Goal: Task Accomplishment & Management: Manage account settings

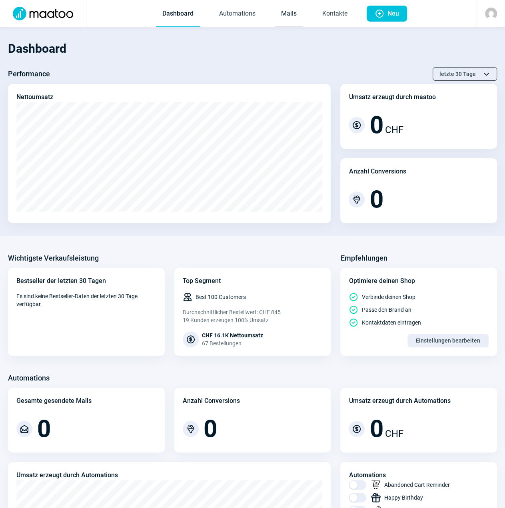
click at [283, 18] on link "Mails" at bounding box center [289, 14] width 28 height 26
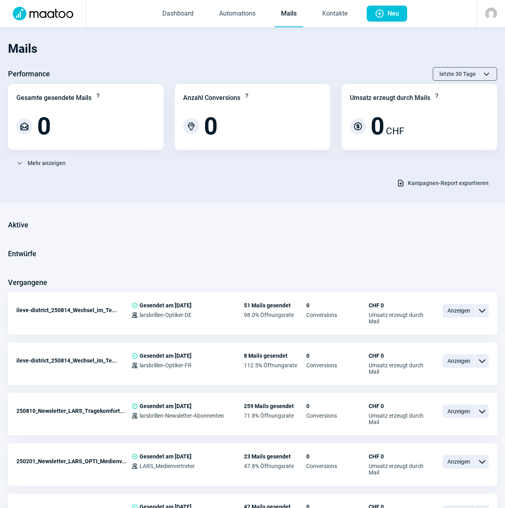
click at [488, 13] on img at bounding box center [491, 14] width 12 height 12
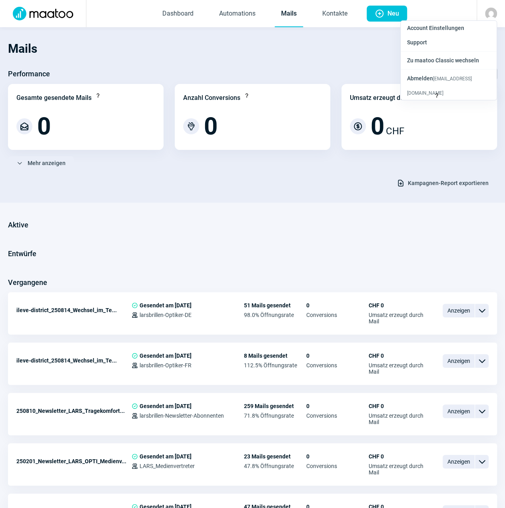
click at [267, 190] on section "Mails Performance letzte 30 Tage ChevronUp icon ChevronDown icon Gesamte gesend…" at bounding box center [252, 115] width 505 height 176
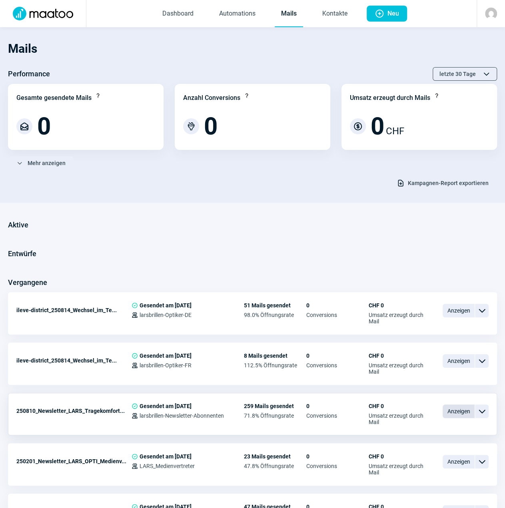
click at [465, 411] on span "Anzeigen" at bounding box center [459, 412] width 32 height 14
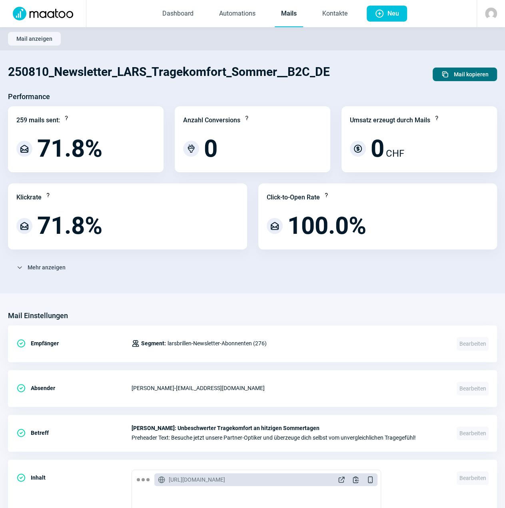
click at [459, 74] on span "Mail kopieren" at bounding box center [471, 74] width 35 height 13
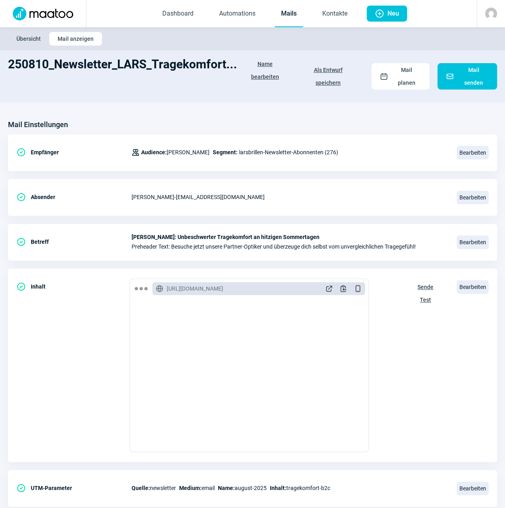
click at [267, 73] on span "Name bearbeiten" at bounding box center [264, 71] width 39 height 26
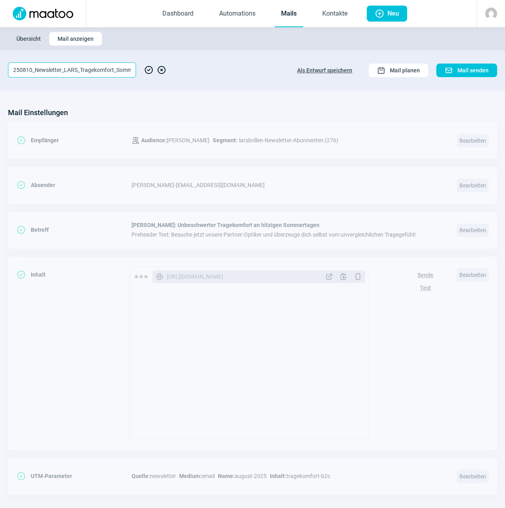
click at [20, 70] on input "250810_Newsletter_LARS_Tragekomfort_Sommer__B2C_DE" at bounding box center [72, 69] width 128 height 15
type input "250917_Newsletter_LARS_Tragekomfort_Sommer__B2C_DE"
click at [257, 46] on section "Übersicht Mail anzeigen" at bounding box center [252, 38] width 505 height 23
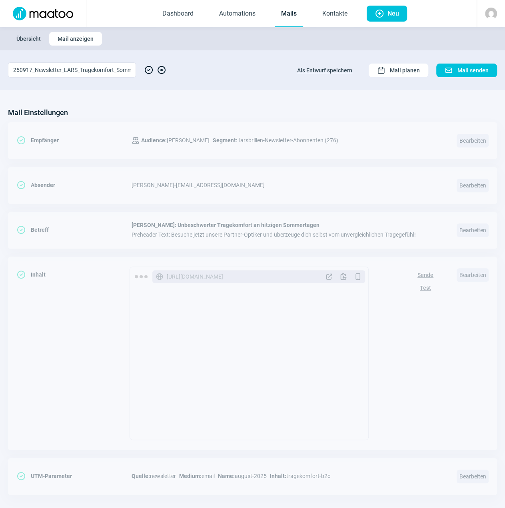
click at [295, 12] on link "Mails" at bounding box center [289, 14] width 28 height 26
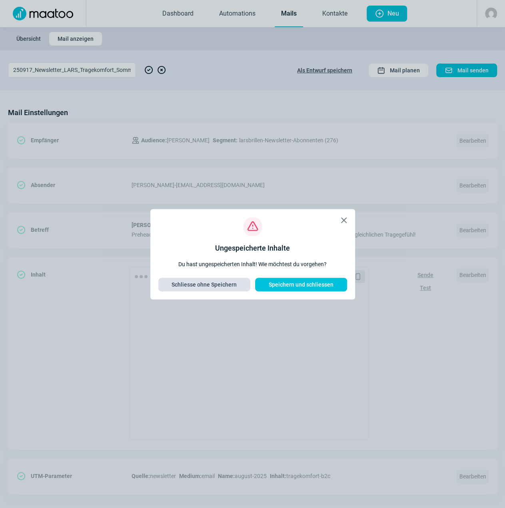
click at [221, 285] on span "Schliesse ohne Speichern" at bounding box center [204, 284] width 65 height 13
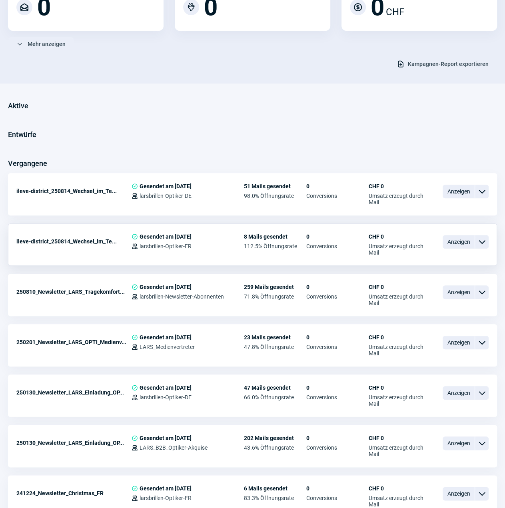
scroll to position [120, 0]
click at [460, 344] on span "Anzeigen" at bounding box center [459, 342] width 32 height 14
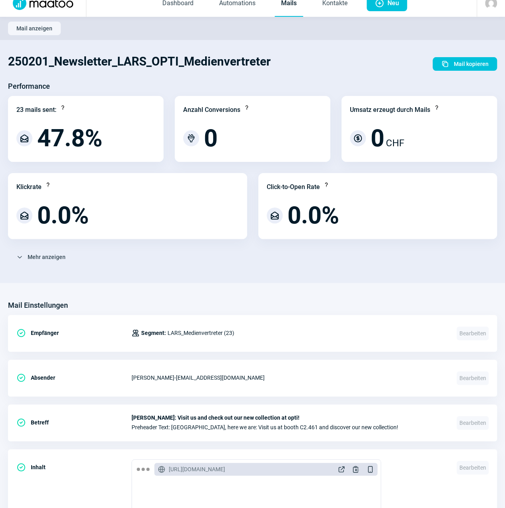
scroll to position [10, 0]
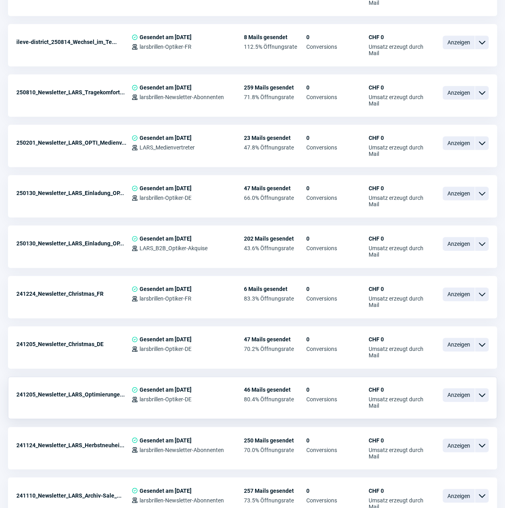
scroll to position [319, 0]
click at [460, 441] on span "Anzeigen" at bounding box center [459, 445] width 32 height 14
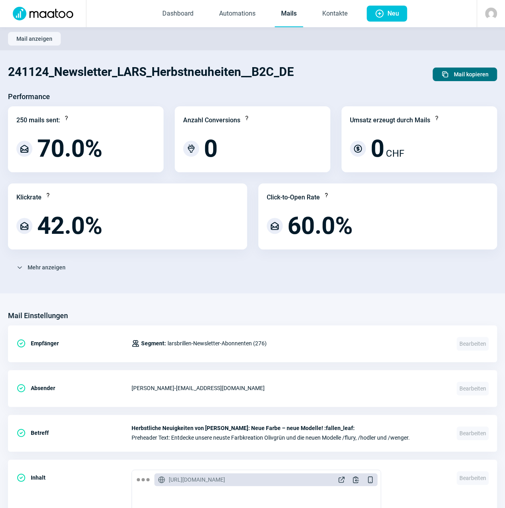
click at [445, 73] on span "Duplicate icon" at bounding box center [445, 74] width 8 height 8
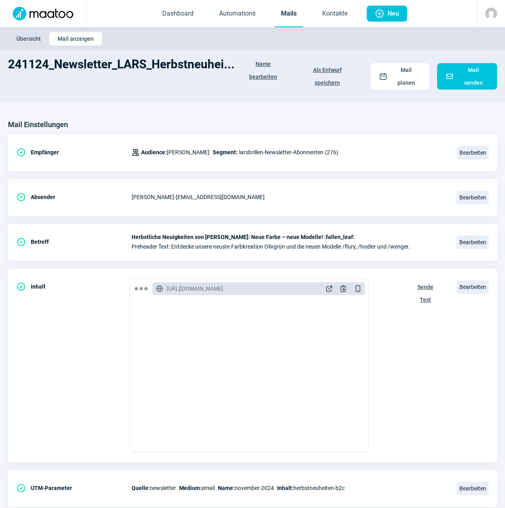
click at [268, 71] on span "Name bearbeiten" at bounding box center [263, 71] width 40 height 26
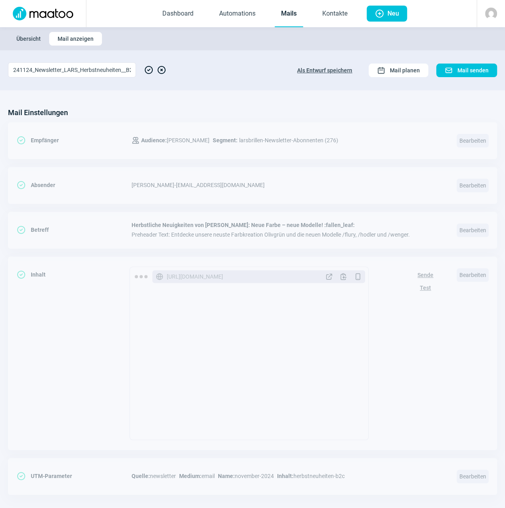
click at [58, 77] on section "241124_Newsletter_LARS_Herbstneuheiten__B2C_DE CheckCircle icon XCircle icon Al…" at bounding box center [252, 70] width 505 height 40
click at [24, 70] on input "241124_Newsletter_LARS_Herbstneuheiten__B2C_DE" at bounding box center [72, 69] width 128 height 15
drag, startPoint x: 30, startPoint y: 68, endPoint x: -5, endPoint y: 72, distance: 35.4
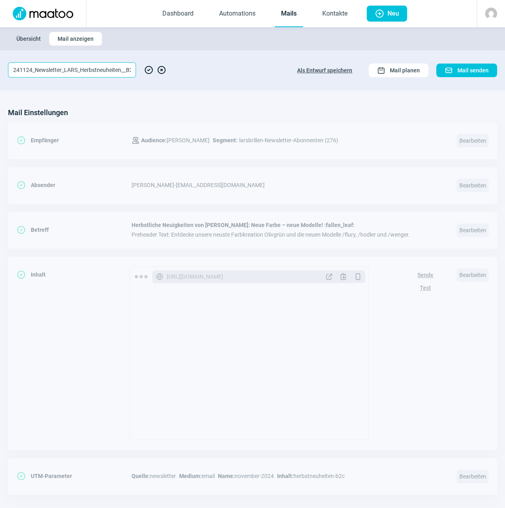
click at [0, 72] on html "Dashboard Automations Mails Kontakte Plus icon Neu Übersicht Mail anzeigen 2411…" at bounding box center [252, 259] width 505 height 519
type input "250917_Newsletter_LARS_Herbstneuheiten__B2C_DE"
click at [294, 16] on link "Mails" at bounding box center [289, 14] width 28 height 26
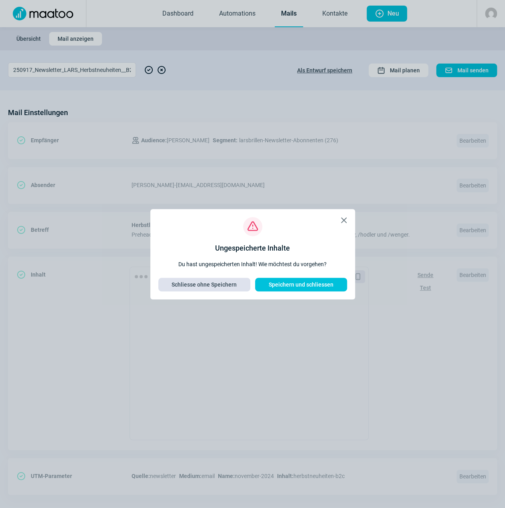
click at [209, 285] on span "Schliesse ohne Speichern" at bounding box center [204, 284] width 65 height 13
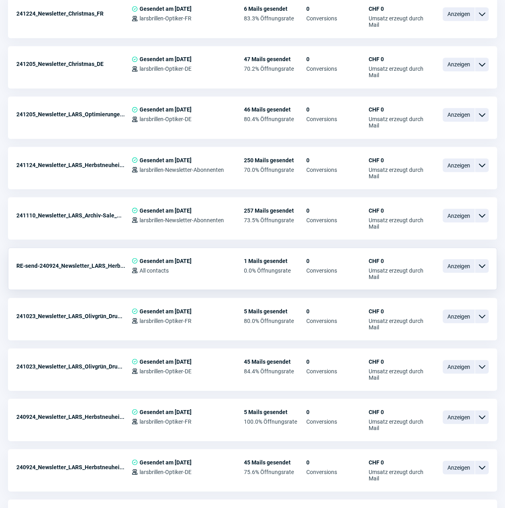
scroll to position [599, 0]
click at [460, 363] on span "Anzeigen" at bounding box center [459, 367] width 32 height 14
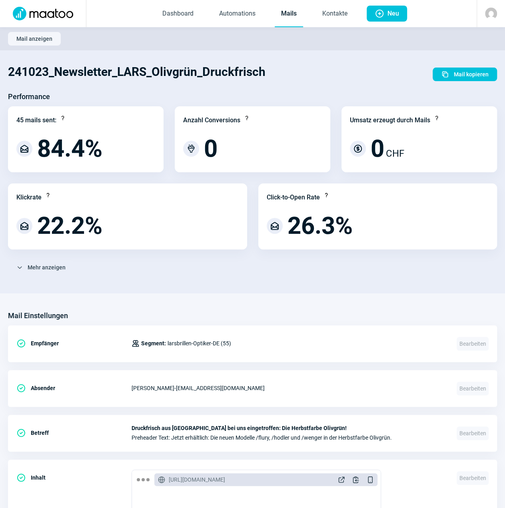
click at [152, 80] on h1 "241023_Newsletter_LARS_Olivgrün_Druckfrisch" at bounding box center [136, 71] width 257 height 27
drag, startPoint x: 20, startPoint y: 116, endPoint x: 73, endPoint y: 123, distance: 53.2
click at [73, 123] on div "45 mails sent: Question icon" at bounding box center [85, 120] width 139 height 11
click at [46, 36] on span "Mail anzeigen" at bounding box center [34, 38] width 36 height 13
click at [298, 18] on link "Mails" at bounding box center [289, 14] width 28 height 26
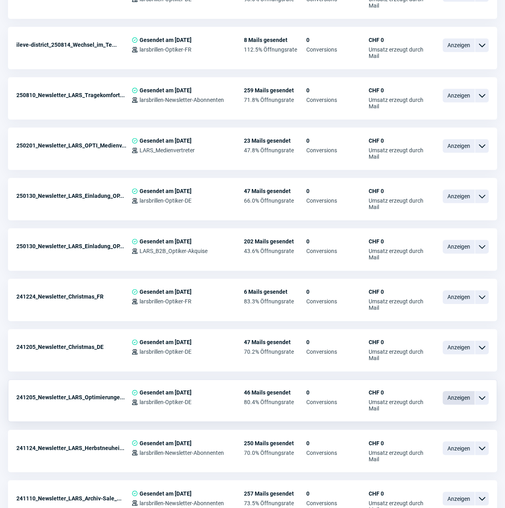
scroll to position [317, 0]
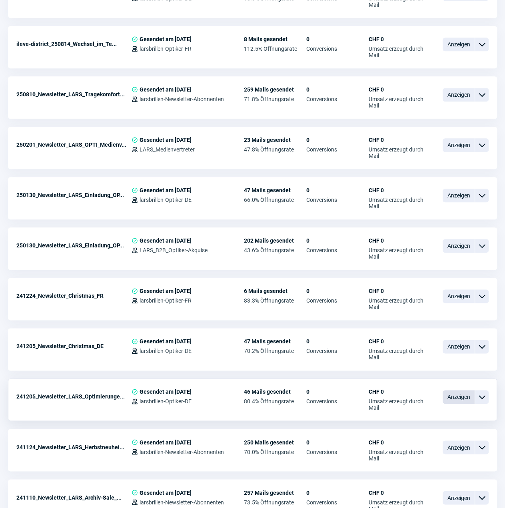
click at [463, 398] on span "Anzeigen" at bounding box center [459, 397] width 32 height 14
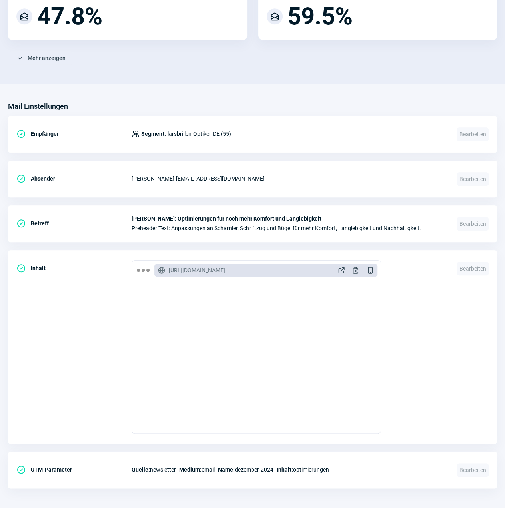
scroll to position [582, 0]
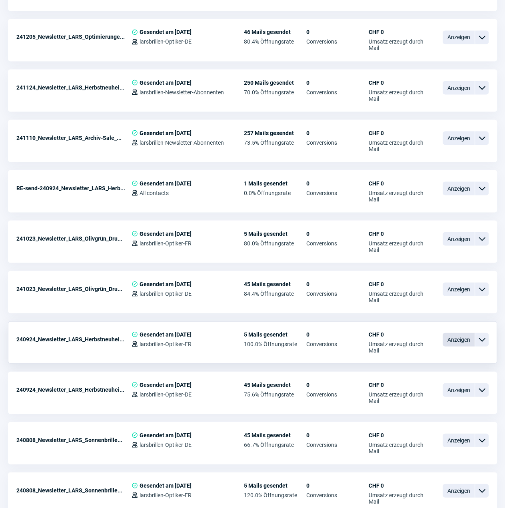
scroll to position [676, 0]
click at [457, 439] on span "Anzeigen" at bounding box center [459, 440] width 32 height 14
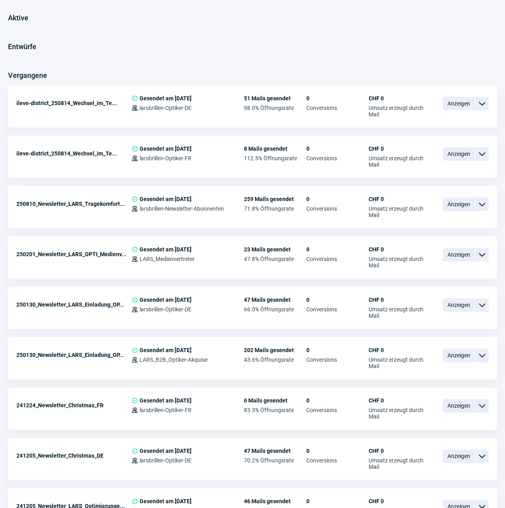
scroll to position [676, 0]
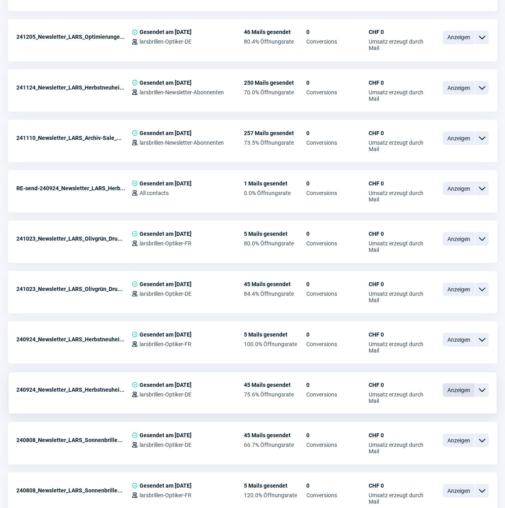
click at [461, 386] on span "Anzeigen" at bounding box center [459, 390] width 32 height 14
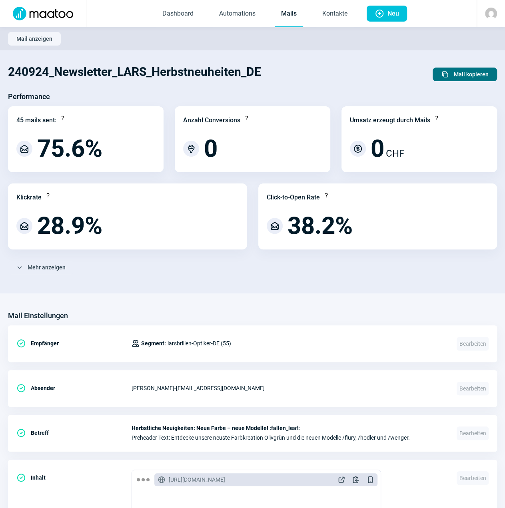
click at [465, 74] on span "Mail kopieren" at bounding box center [471, 74] width 35 height 13
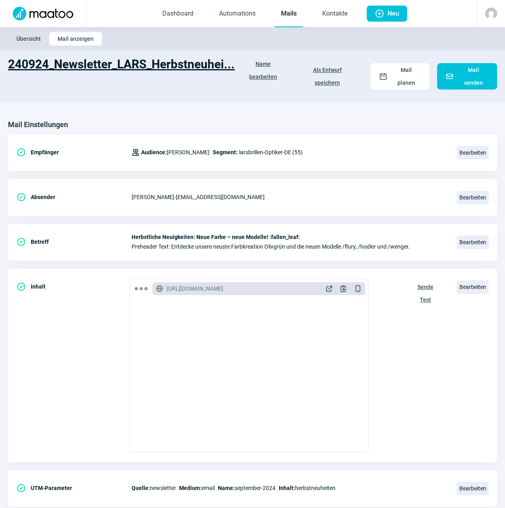
click at [111, 64] on h1 "240924_Newsletter_LARS_Herbstneuhei..." at bounding box center [121, 70] width 227 height 26
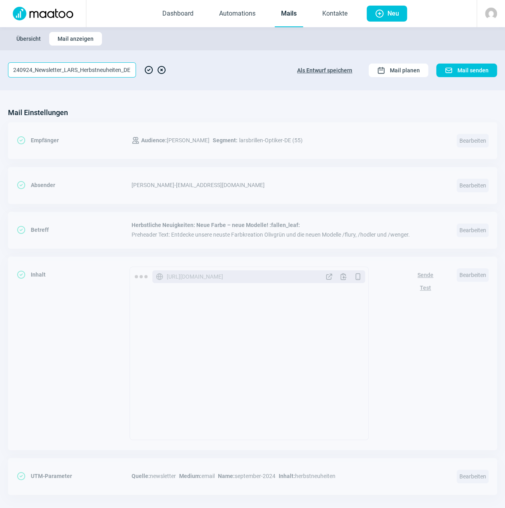
click at [18, 69] on input "240924_Newsletter_LARS_Herbstneuheiten_DE" at bounding box center [72, 69] width 128 height 15
click at [30, 71] on input "240924_Newsletter_LARS_Herbstneuheiten_DE" at bounding box center [72, 69] width 128 height 15
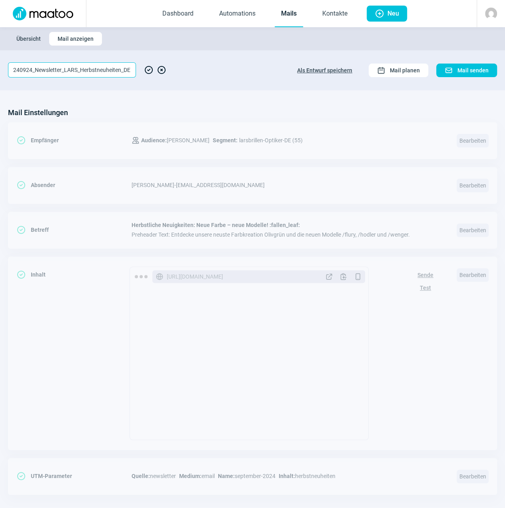
drag, startPoint x: 32, startPoint y: 69, endPoint x: 11, endPoint y: 61, distance: 22.5
click at [12, 62] on section "240924_Newsletter_LARS_Herbstneuheiten_DE CheckCircle icon XCircle icon Als Ent…" at bounding box center [252, 70] width 505 height 40
drag, startPoint x: 81, startPoint y: 68, endPoint x: 121, endPoint y: 74, distance: 39.9
click at [121, 74] on input "250917_Newsletter_LARS_Herbstneuheiten_DE" at bounding box center [72, 69] width 128 height 15
type input "250917_Newsletter_LARS_Merlot_DE"
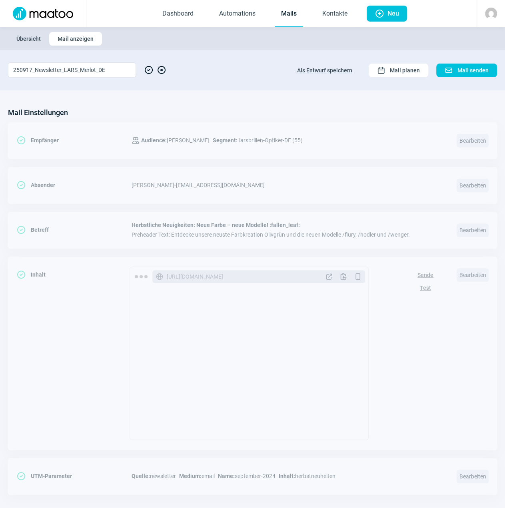
click at [336, 68] on span "Als Entwurf speichern" at bounding box center [324, 70] width 55 height 13
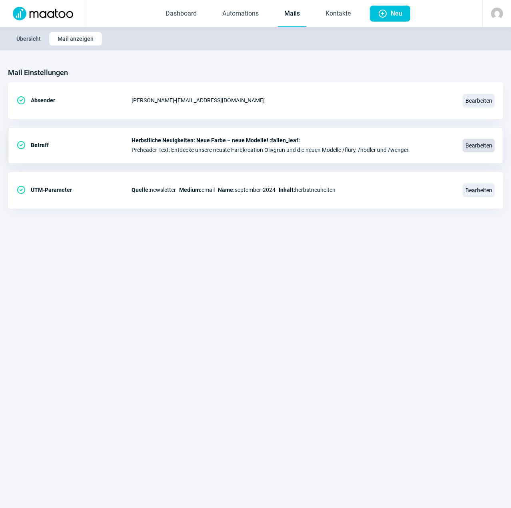
click at [481, 143] on span "Bearbeiten" at bounding box center [479, 146] width 32 height 14
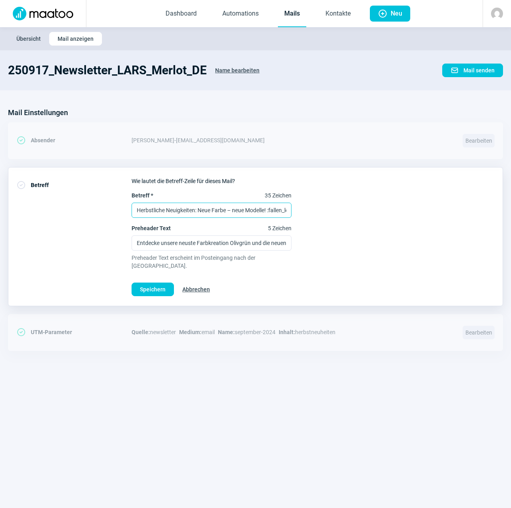
scroll to position [0, 12]
drag, startPoint x: 246, startPoint y: 210, endPoint x: 391, endPoint y: 205, distance: 145.2
click at [391, 205] on div "Betreff * 35 Zeichen Herbstliche Neuigkeiten: Neue Farbe – neue Modelle! :falle…" at bounding box center [313, 230] width 363 height 78
click at [284, 207] on input "Herbstliche Neuigkeiten: Neue Farbe – neue Modelle! :fallen_leaf:" at bounding box center [212, 210] width 160 height 15
drag, startPoint x: 287, startPoint y: 209, endPoint x: 257, endPoint y: 219, distance: 31.5
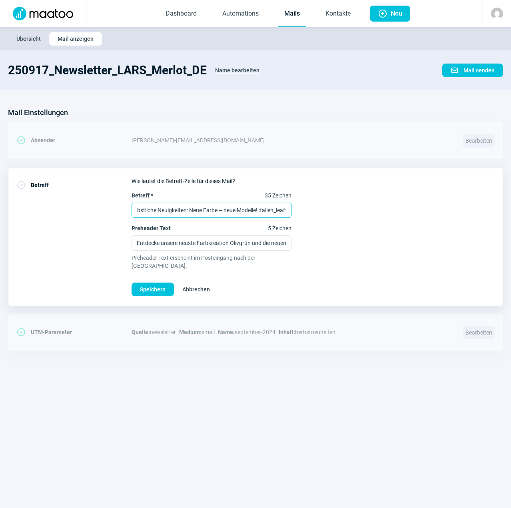
click at [257, 219] on div "Betreff * 35 Zeichen Herbstliche Neuigkeiten: Neue Farbe – neue Modelle! :falle…" at bounding box center [313, 230] width 363 height 78
click at [178, 213] on input "Herbstliche Neuigkeiten: Neue Farbe – neue Modelle!" at bounding box center [212, 210] width 160 height 15
drag, startPoint x: 285, startPoint y: 208, endPoint x: 66, endPoint y: 200, distance: 218.4
click at [66, 200] on div "CheckCircle icon Betreff Wie lautet die Betreff-Zeile für dieses Mail? Betreff …" at bounding box center [255, 236] width 495 height 139
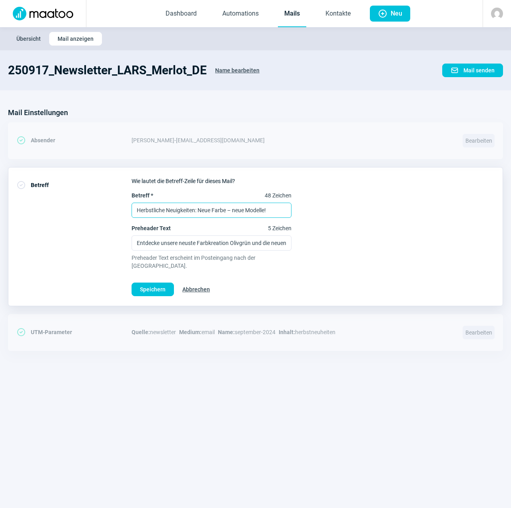
paste input "So schmeckt der [PERSON_NAME]: [PERSON_NAME] in der [PERSON_NAME]"
type input "So schmeckt der [PERSON_NAME]: [PERSON_NAME] in der [PERSON_NAME]"
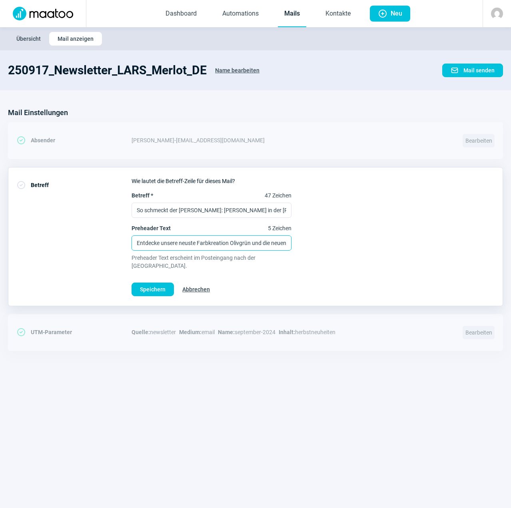
scroll to position [0, 90]
drag, startPoint x: 253, startPoint y: 243, endPoint x: 378, endPoint y: 233, distance: 126.0
click at [378, 233] on div "Betreff * 47 Zeichen So schmeckt der [PERSON_NAME]: Merlot in der [PERSON_NAME]…" at bounding box center [313, 230] width 363 height 78
click at [252, 243] on input "Entdecke unsere neuste Farbkreation Olivgrün und die neuen Modelle /flury, /hod…" at bounding box center [212, 242] width 160 height 15
click at [213, 247] on input "Entdecke unsere neuste Farbkreation Olivgrün und die neuen Modelle /flury, /hod…" at bounding box center [212, 242] width 160 height 15
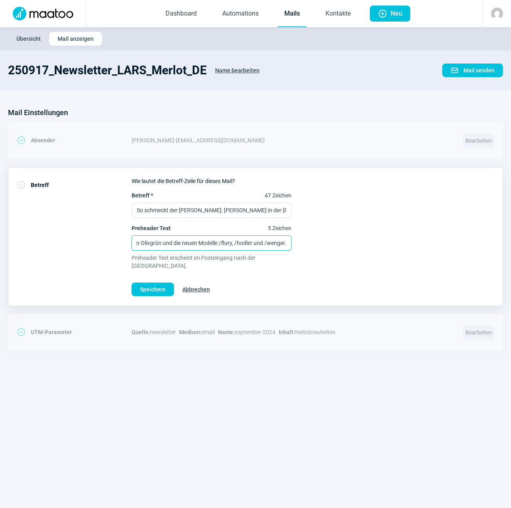
scroll to position [0, 0]
drag, startPoint x: 231, startPoint y: 239, endPoint x: 145, endPoint y: 243, distance: 86.5
click at [93, 242] on div "CheckCircle icon Betreff Wie lautet die Betreff-Zeile für dieses Mail? Betreff …" at bounding box center [255, 236] width 495 height 139
click at [187, 242] on input "Entdecke unsere neuste Farbkreation Olivgrün und die neuen Modelle /flury, /hod…" at bounding box center [212, 242] width 160 height 15
click at [252, 238] on input "Entdecke unsere neuste Farbkreation Olivgrün und die neuen Modelle /flury, /hod…" at bounding box center [212, 242] width 160 height 15
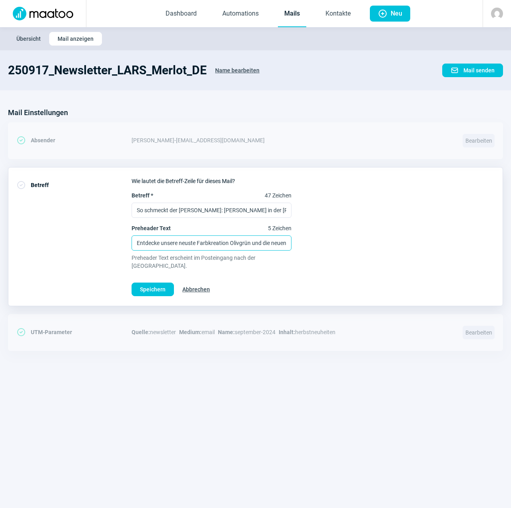
click at [237, 245] on input "Entdecke unsere neuste Farbkreation Olivgrün und die neuen Modelle /flury, /hod…" at bounding box center [212, 242] width 160 height 15
click at [236, 244] on input "Entdecke unsere neuste Farbkreation Olivgrün und die neuen Modelle /flury, /hod…" at bounding box center [212, 242] width 160 height 15
drag, startPoint x: 135, startPoint y: 240, endPoint x: 441, endPoint y: 241, distance: 306.6
click at [441, 241] on div "Betreff * 47 Zeichen So schmeckt der [PERSON_NAME]: Merlot in der [PERSON_NAME]…" at bounding box center [313, 230] width 363 height 78
paste input "Von Cat-Eye bis rund – neue Modelle, neue Farbe, neue Inspiration"
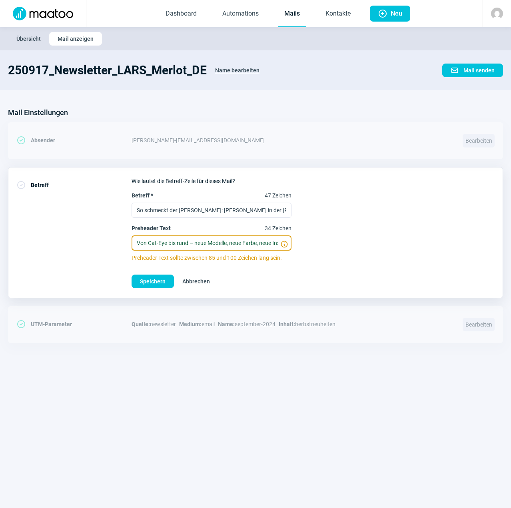
drag, startPoint x: 208, startPoint y: 240, endPoint x: 8, endPoint y: 249, distance: 200.1
click at [8, 249] on div "CheckCircle icon Betreff Wie lautet die Betreff-Zeile für dieses Mail? Betreff …" at bounding box center [255, 232] width 495 height 131
type input "Farbe, neue Inspiration."
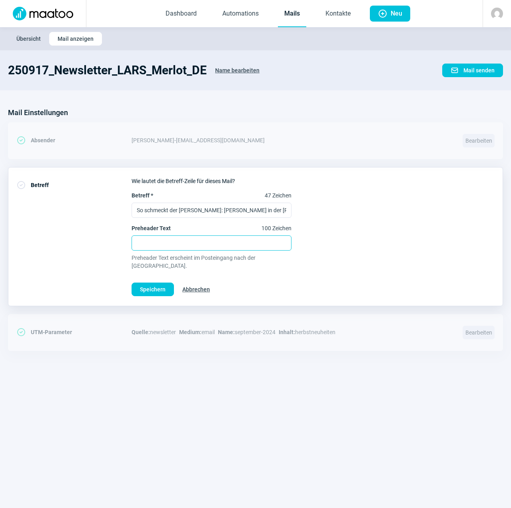
paste input "Von Cat-Eye bis rund – neue Modelle, neue Farbe, neue Inspiration."
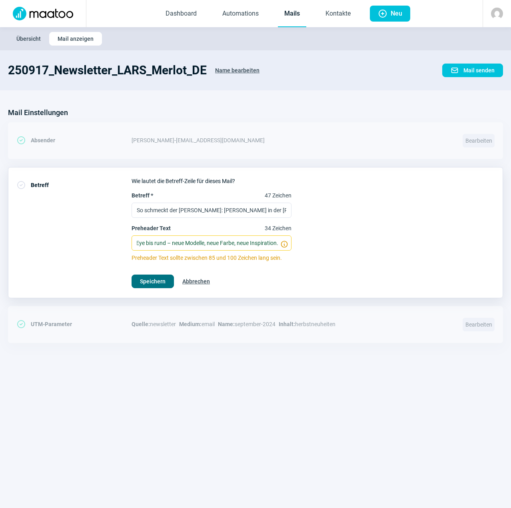
click at [148, 281] on span "Speichern" at bounding box center [153, 281] width 26 height 13
click at [284, 240] on span "InfoCircle icon" at bounding box center [284, 244] width 8 height 8
click at [284, 239] on input "Von Cat-Eye bis rund – neue Modelle, neue Farbe, neue Inspiration." at bounding box center [212, 242] width 160 height 15
click at [284, 243] on span "InfoCircle icon" at bounding box center [284, 244] width 8 height 8
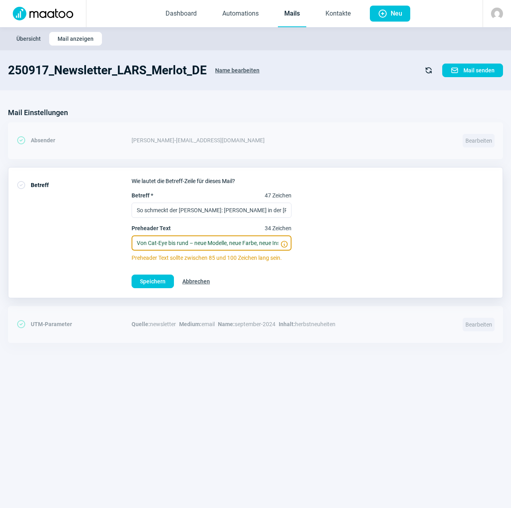
click at [284, 243] on input "Von Cat-Eye bis rund – neue Modelle, neue Farbe, neue Inspiration." at bounding box center [212, 242] width 160 height 15
click at [284, 243] on span "InfoCircle icon" at bounding box center [284, 244] width 8 height 8
click at [284, 243] on input "Von Cat-Eye bis rund – neue Modelle, neue Farbe, neue Inspiration." at bounding box center [212, 242] width 160 height 15
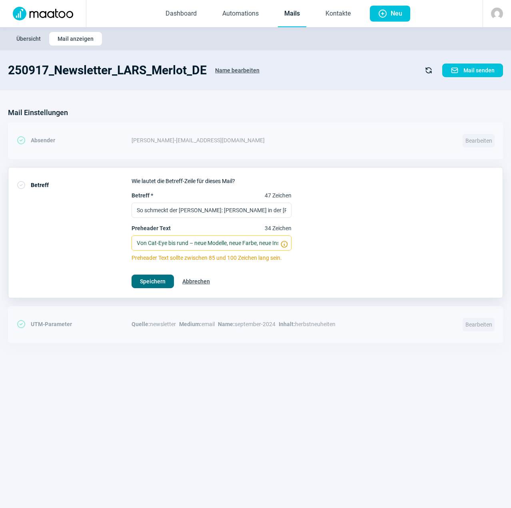
click at [162, 283] on span "Speichern" at bounding box center [153, 281] width 26 height 13
click at [144, 276] on span "Speichern" at bounding box center [153, 281] width 26 height 13
click at [214, 211] on input "So schmeckt der [PERSON_NAME]: [PERSON_NAME] in der [PERSON_NAME]" at bounding box center [212, 210] width 160 height 15
drag, startPoint x: 138, startPoint y: 242, endPoint x: 423, endPoint y: 246, distance: 284.7
click at [423, 246] on div "Betreff * 47 Zeichen So schmeckt der [PERSON_NAME]: Merlot in der [PERSON_NAME]…" at bounding box center [313, 226] width 363 height 70
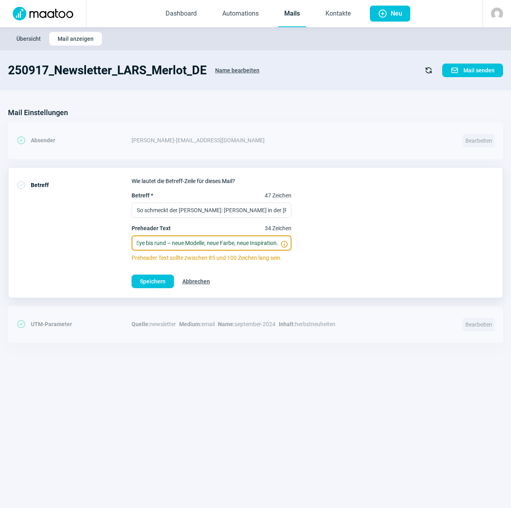
paste input "V"
paste input "Von Cat-Eye bis rund – neue Modelle, neue Farbe, neue Inspiration."
click at [246, 240] on input "Von Cat-Eye bis rund – neue Modelle, neue Farbe, neue Inspiration." at bounding box center [212, 242] width 160 height 15
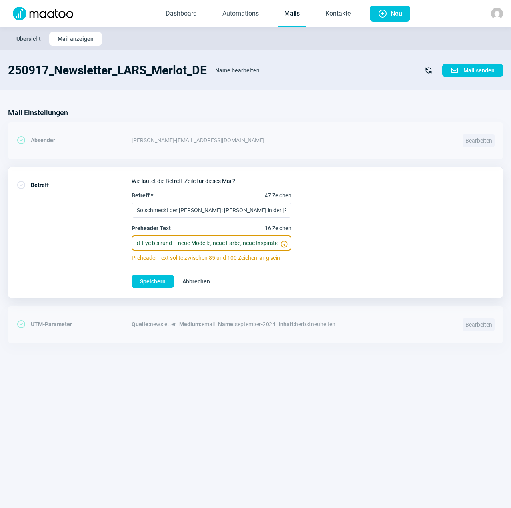
scroll to position [0, 55]
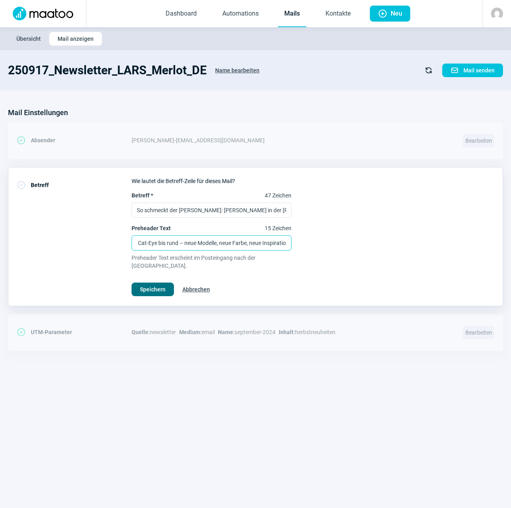
type input "[PERSON_NAME]: Von Cat-Eye bis rund – neue Modelle, neue Farbe, neue Inspiratio…"
click at [156, 283] on span "Speichern" at bounding box center [153, 289] width 26 height 13
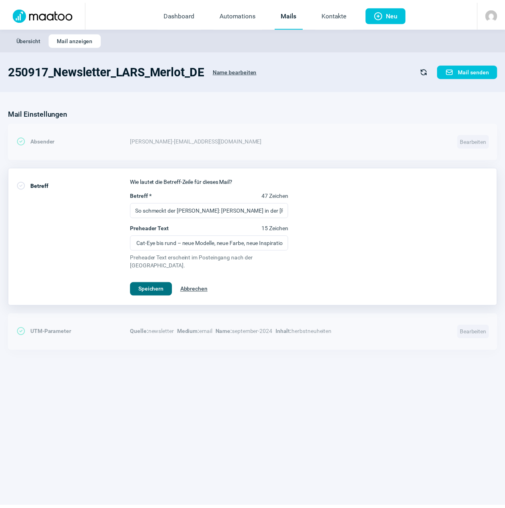
scroll to position [0, 0]
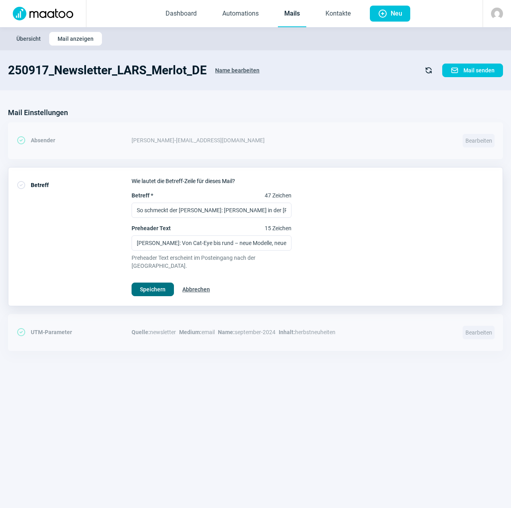
click at [154, 283] on span "Speichern" at bounding box center [153, 289] width 26 height 13
click at [23, 37] on span "Übersicht" at bounding box center [28, 38] width 24 height 13
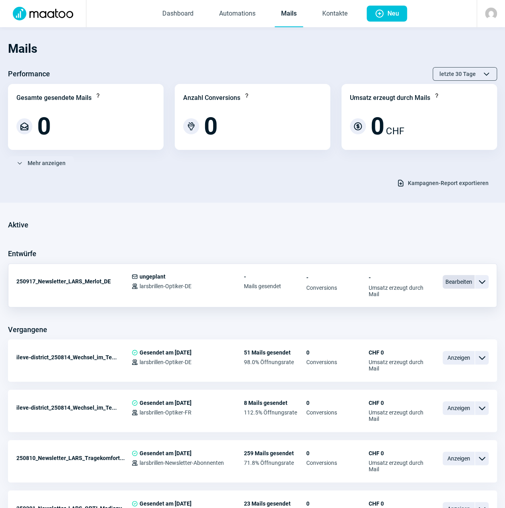
click at [449, 275] on span "Bearbeiten" at bounding box center [459, 282] width 32 height 14
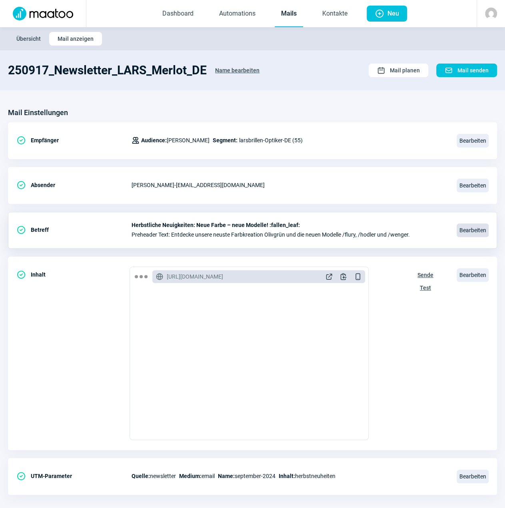
click at [478, 228] on span "Bearbeiten" at bounding box center [473, 230] width 32 height 14
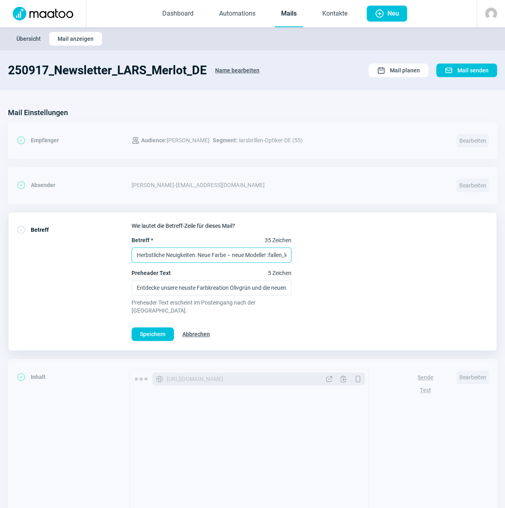
click at [205, 261] on input "Herbstliche Neuigkeiten: Neue Farbe – neue Modelle! :fallen_leaf:" at bounding box center [212, 254] width 160 height 15
click at [201, 255] on input "Herbstliche Neuigkeiten: Neue Farbe – neue Modelle! :fallen_leaf:" at bounding box center [212, 254] width 160 height 15
paste input "So schmeckt der [PERSON_NAME]: [PERSON_NAME] in der [PERSON_NAME]"
type input "So schmeckt der [PERSON_NAME]: [PERSON_NAME] in der [PERSON_NAME]"
click at [156, 287] on input "Entdecke unsere neuste Farbkreation Olivgrün und die neuen Modelle /flury, /hod…" at bounding box center [212, 287] width 160 height 15
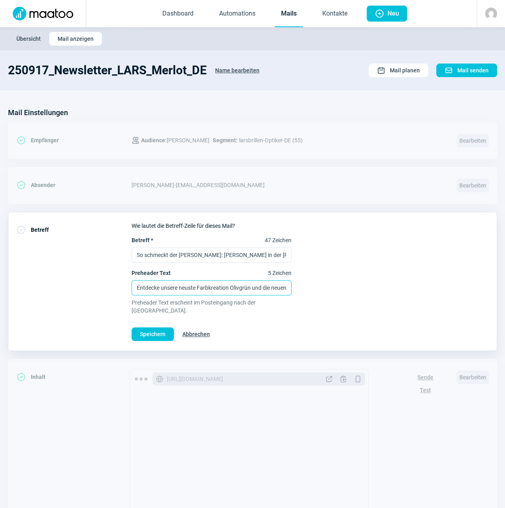
paste input "Von Cat-Eye bis rund – neue Modelle, neue Farbe, neue Inspiration"
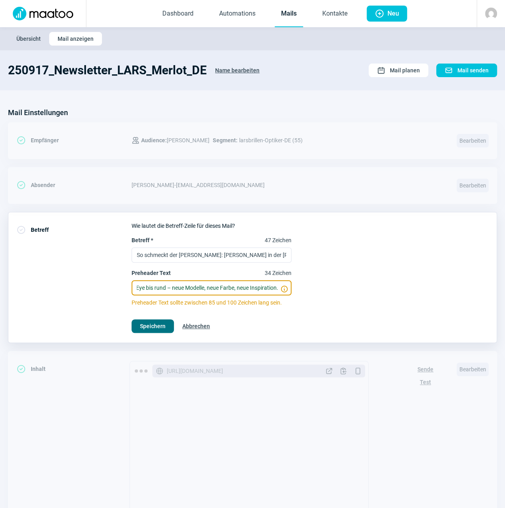
type input "Von Cat-Eye bis rund – neue Modelle, neue Farbe, neue Inspiration."
click at [150, 322] on span "Speichern" at bounding box center [153, 326] width 26 height 13
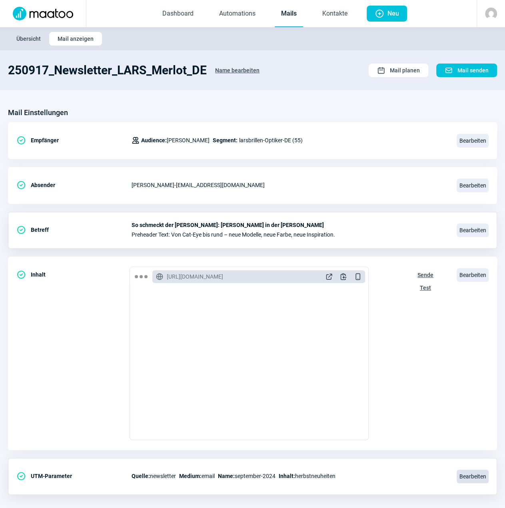
click at [474, 474] on span "Bearbeiten" at bounding box center [473, 477] width 32 height 14
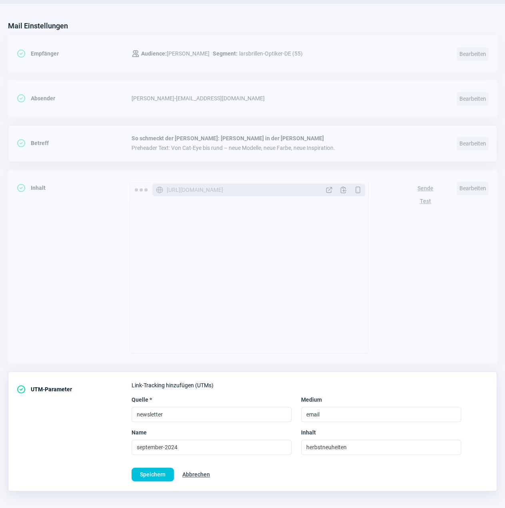
scroll to position [90, 0]
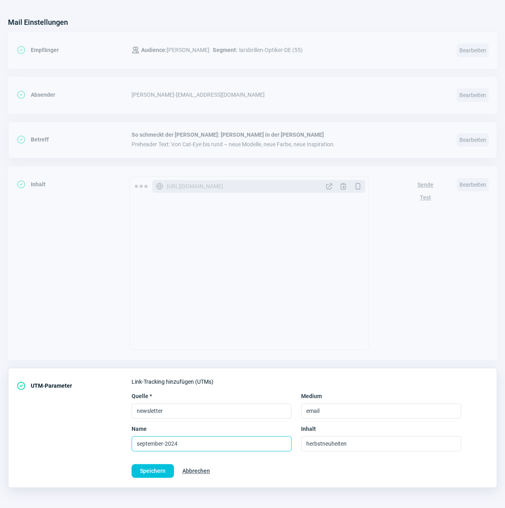
click at [150, 443] on input "september-2024" at bounding box center [212, 443] width 160 height 15
click at [184, 437] on input "september-2024" at bounding box center [212, 443] width 160 height 15
type input "september-2025"
click at [166, 470] on button "Speichern" at bounding box center [153, 471] width 42 height 14
click at [146, 467] on span "Speichern" at bounding box center [153, 471] width 26 height 13
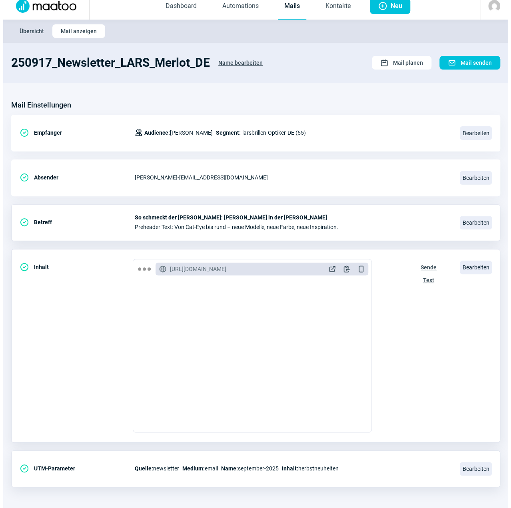
scroll to position [80, 0]
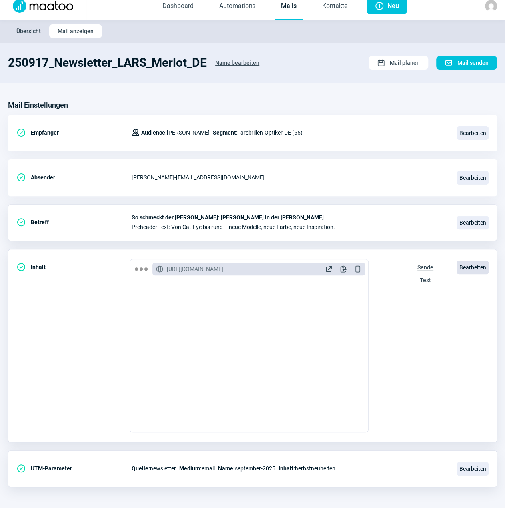
click at [463, 265] on span "Bearbeiten" at bounding box center [473, 268] width 32 height 14
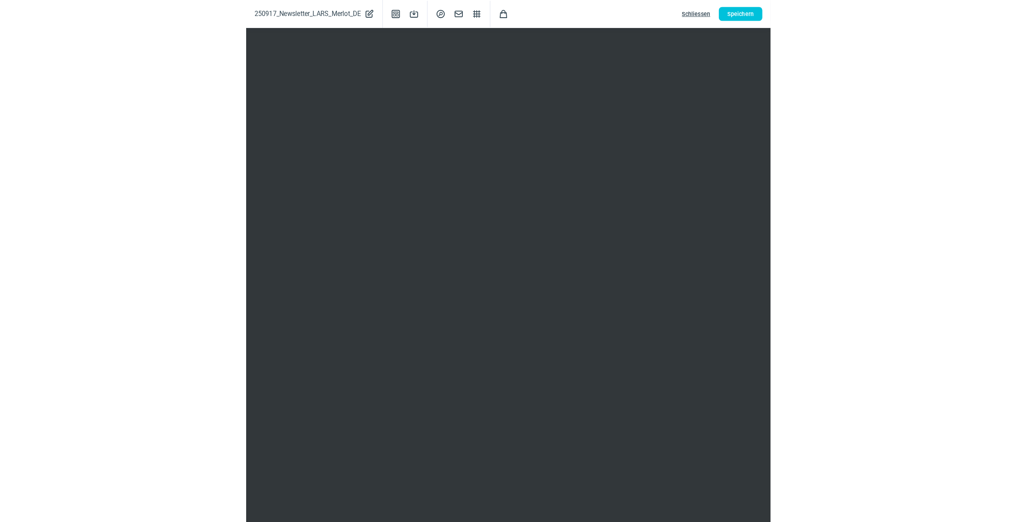
scroll to position [0, 0]
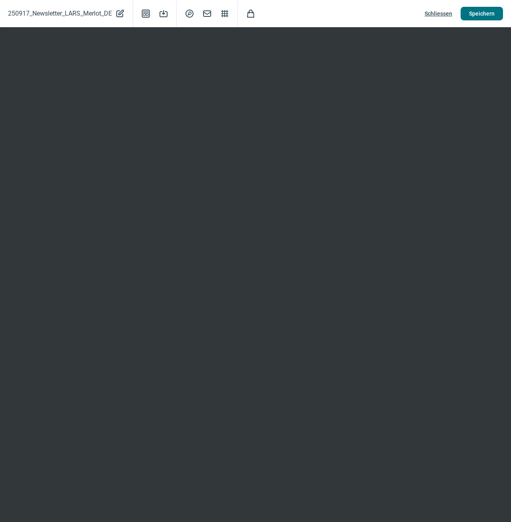
click at [478, 12] on span "Speichern" at bounding box center [482, 13] width 26 height 13
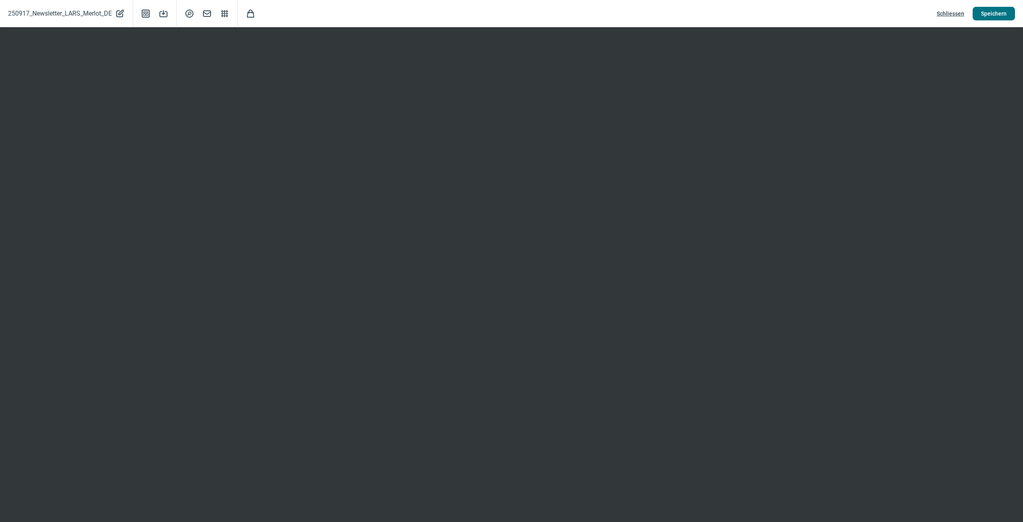
click at [511, 14] on span "Speichern" at bounding box center [994, 13] width 26 height 13
click at [511, 12] on span "Schliessen" at bounding box center [951, 13] width 28 height 13
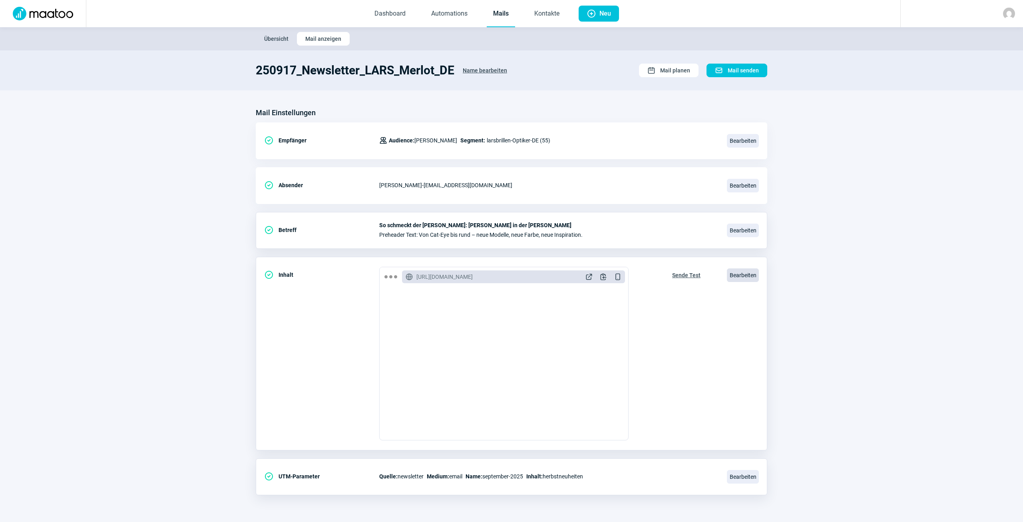
click at [511, 273] on span "Bearbeiten" at bounding box center [743, 275] width 32 height 14
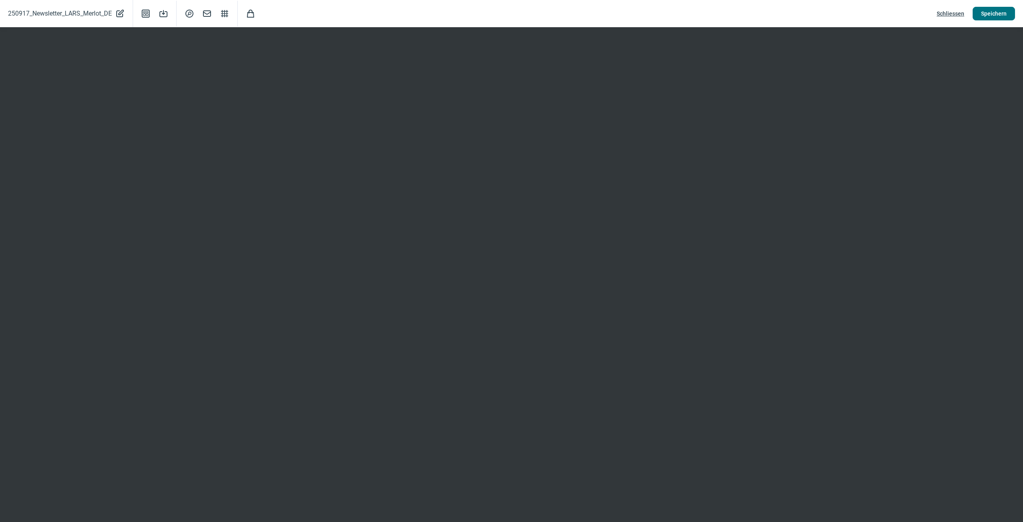
click at [511, 14] on span "Speichern" at bounding box center [994, 13] width 26 height 13
click at [511, 12] on span "Speichern" at bounding box center [994, 13] width 26 height 13
click at [511, 9] on span "Schliessen" at bounding box center [951, 13] width 28 height 13
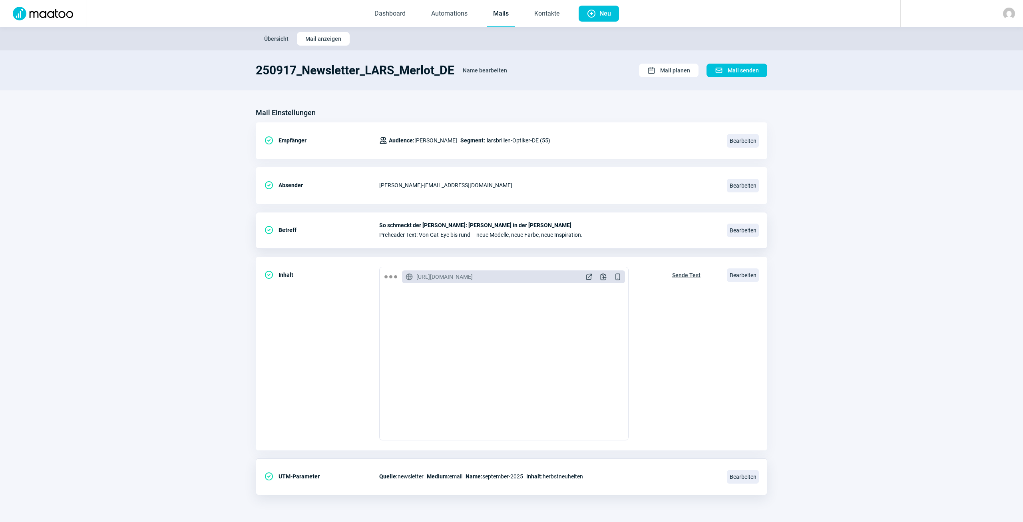
click at [51, 10] on img at bounding box center [43, 14] width 70 height 14
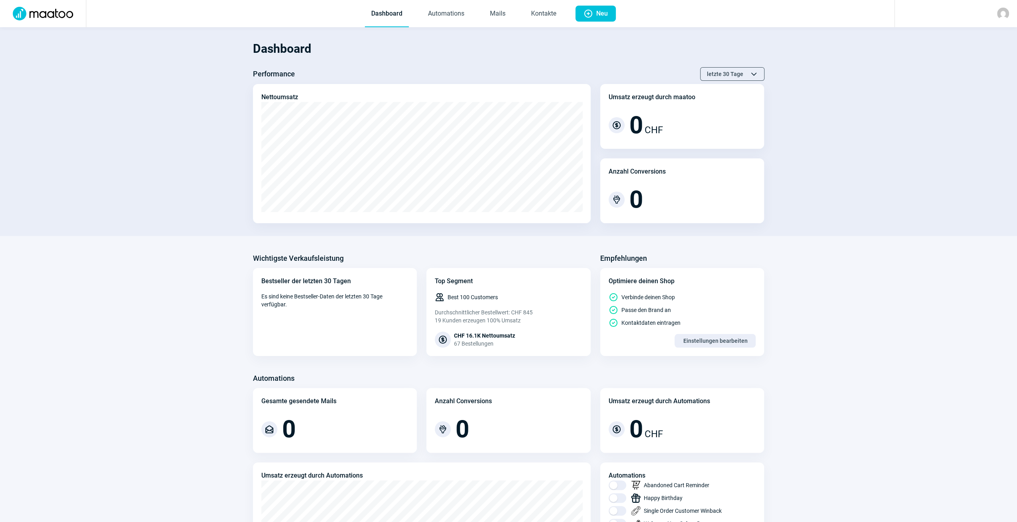
click at [511, 12] on img at bounding box center [1003, 14] width 12 height 12
click at [511, 39] on div "Support" at bounding box center [961, 42] width 96 height 14
click at [258, 377] on h3 "Automations" at bounding box center [274, 378] width 42 height 13
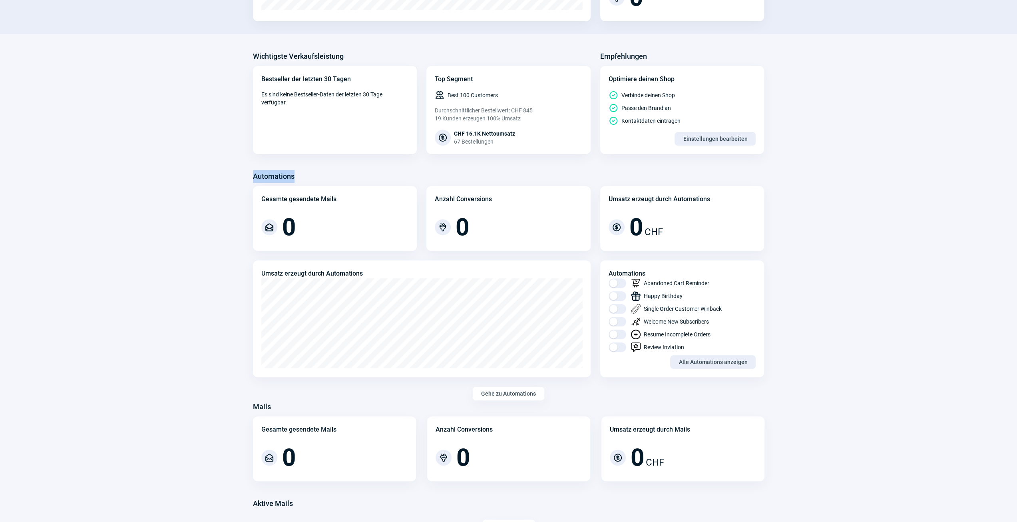
scroll to position [248, 0]
